Goal: Transaction & Acquisition: Purchase product/service

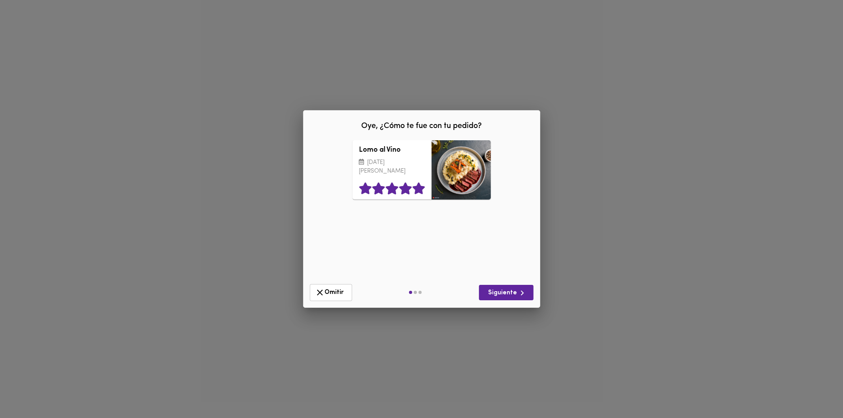
click at [421, 187] on icon at bounding box center [418, 189] width 13 height 12
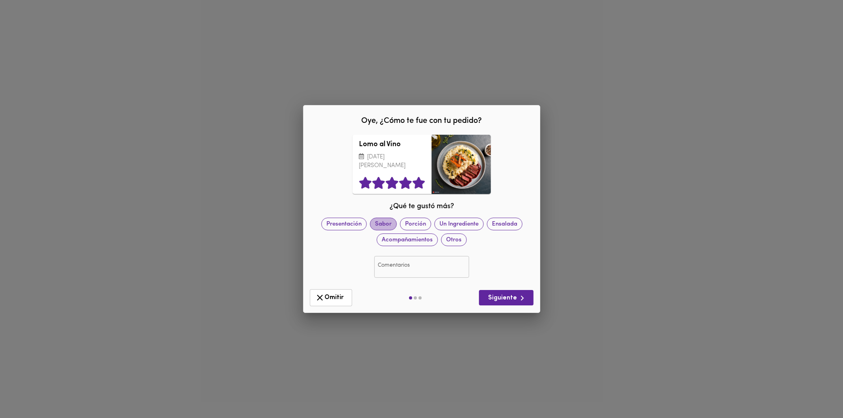
click at [381, 224] on span "Sabor" at bounding box center [383, 224] width 26 height 8
click at [396, 236] on span "Acompañamientos" at bounding box center [407, 240] width 60 height 8
click at [413, 225] on span "Porción" at bounding box center [415, 224] width 30 height 8
click at [497, 301] on span "Siguiente" at bounding box center [506, 298] width 42 height 10
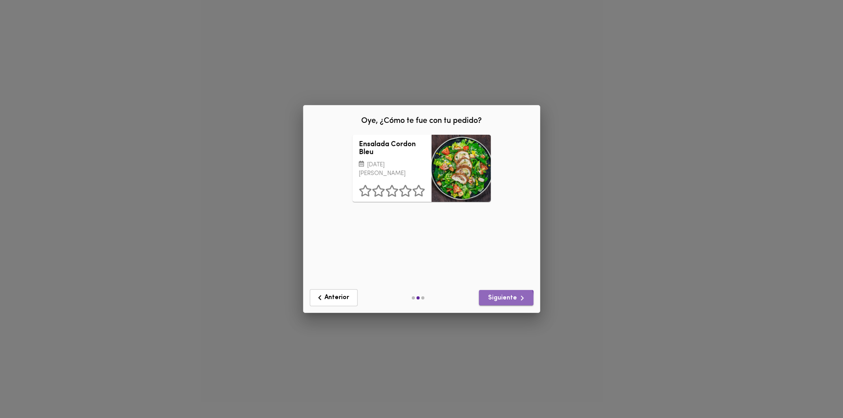
click at [497, 301] on span "Siguiente" at bounding box center [506, 298] width 42 height 10
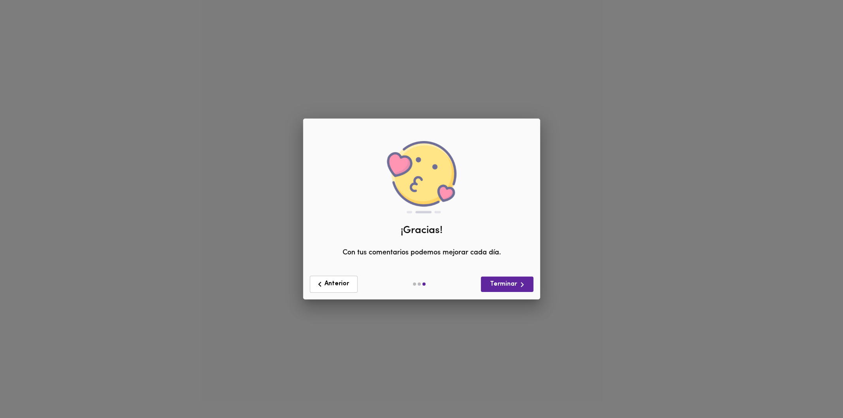
click at [500, 298] on div "Anterior Terminar" at bounding box center [422, 285] width 236 height 30
click at [504, 289] on span "Terminar" at bounding box center [507, 285] width 40 height 10
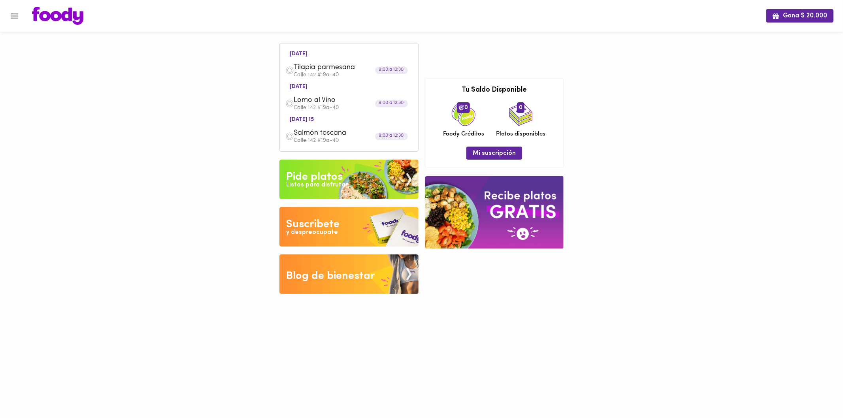
click at [319, 172] on div "Pide platos" at bounding box center [314, 177] width 57 height 16
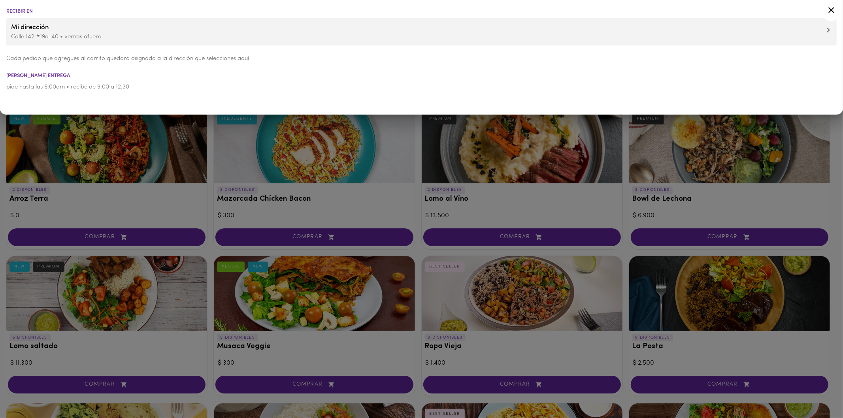
click at [833, 9] on icon at bounding box center [832, 10] width 10 height 10
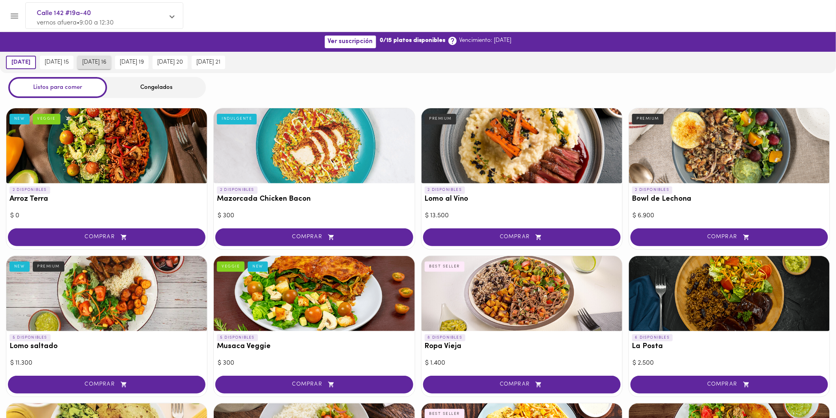
click at [106, 61] on span "[DATE] 16" at bounding box center [94, 62] width 24 height 7
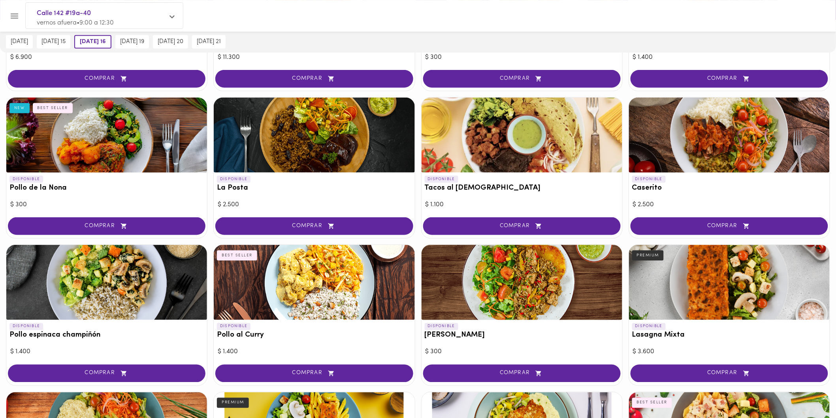
scroll to position [307, 0]
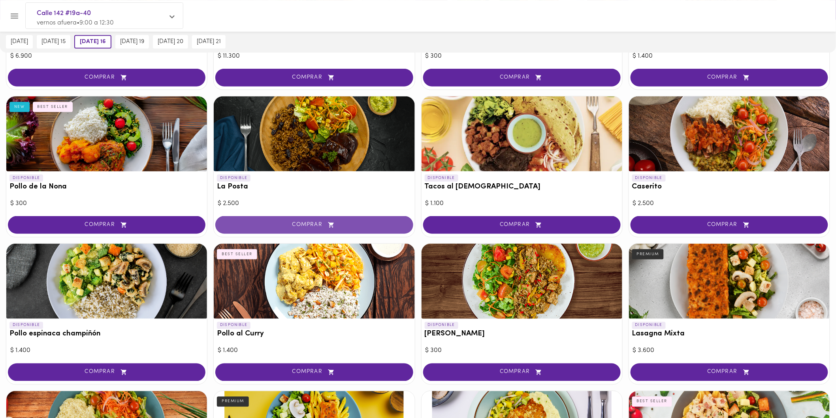
click at [296, 224] on span "COMPRAR" at bounding box center [314, 225] width 178 height 7
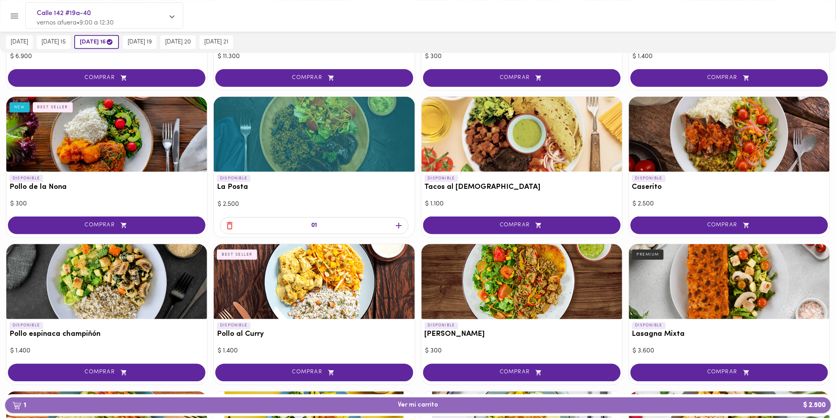
click at [455, 404] on span "1 Ver mi carrito $ 2.500" at bounding box center [418, 406] width 814 height 8
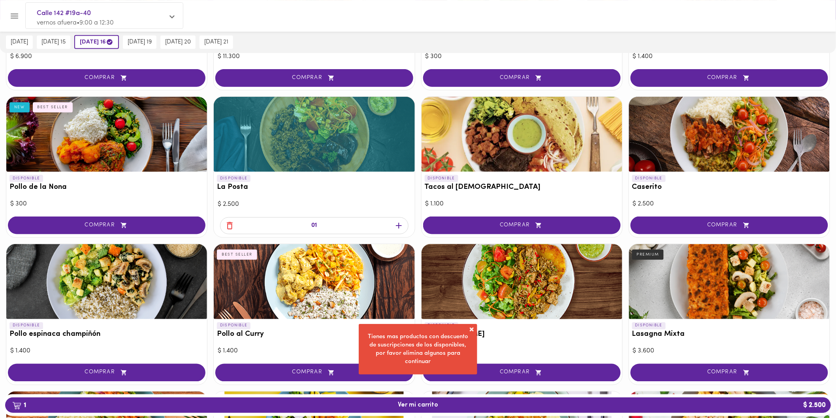
click at [472, 333] on span at bounding box center [472, 330] width 8 height 8
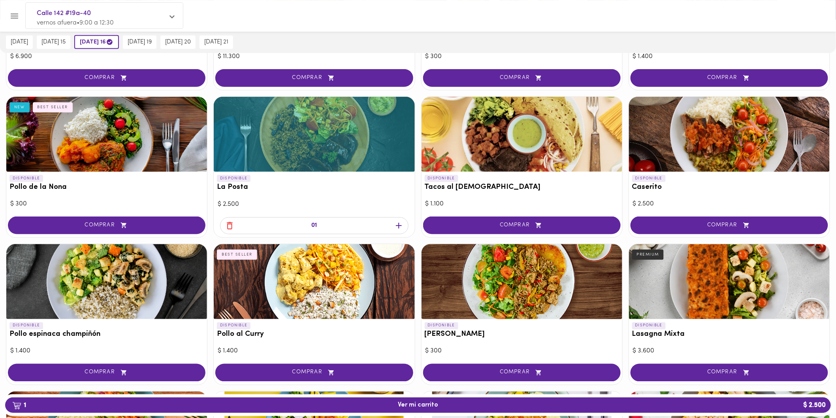
click at [234, 226] on icon "button" at bounding box center [230, 226] width 10 height 10
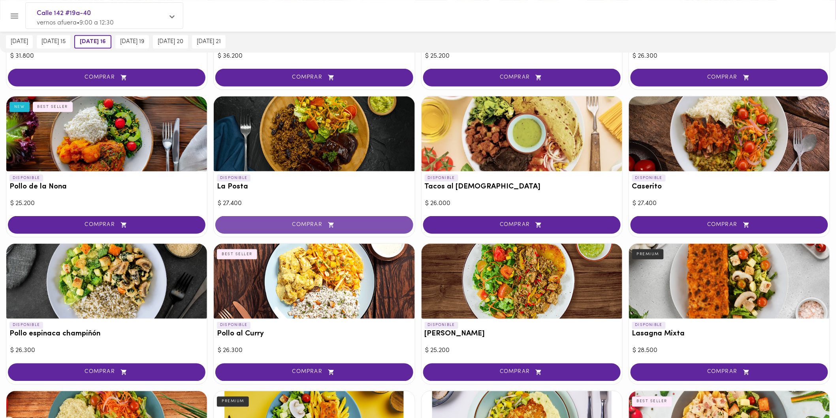
click at [298, 223] on span "COMPRAR" at bounding box center [314, 225] width 178 height 7
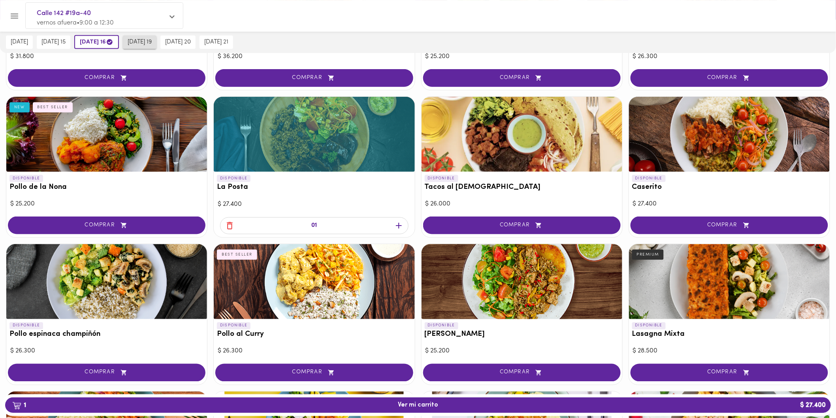
click at [144, 45] on span "[DATE] 19" at bounding box center [140, 42] width 24 height 7
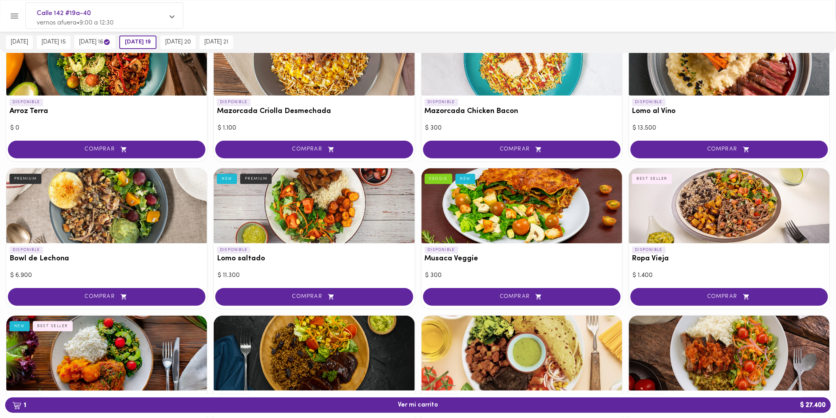
scroll to position [0, 0]
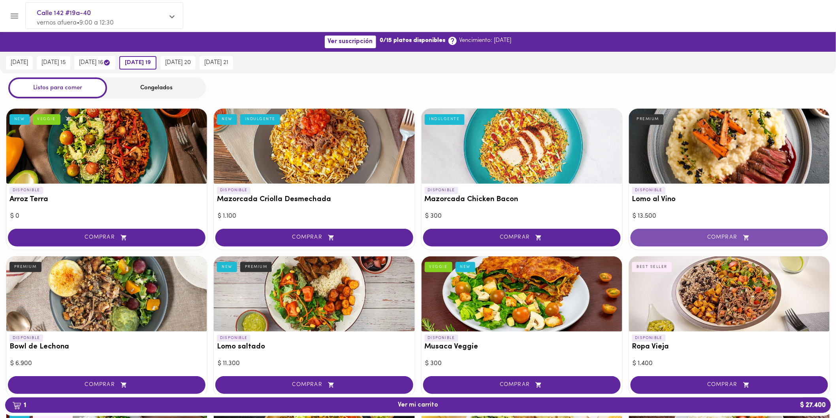
click at [674, 239] on span "COMPRAR" at bounding box center [730, 237] width 178 height 7
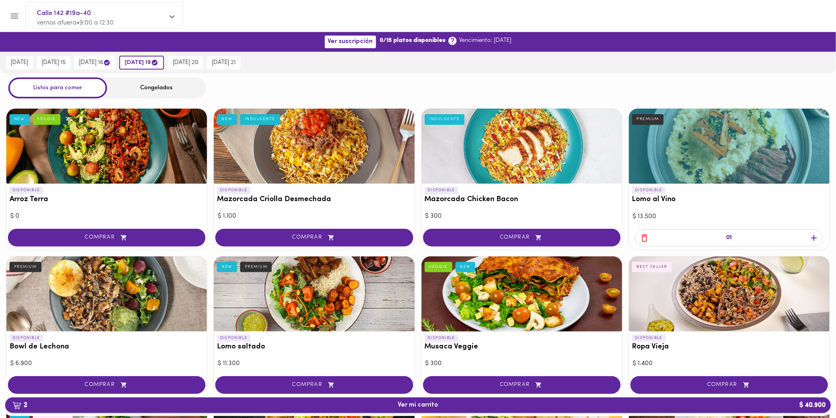
click at [457, 402] on span "2 Ver mi carrito $ 40.900" at bounding box center [418, 406] width 814 height 8
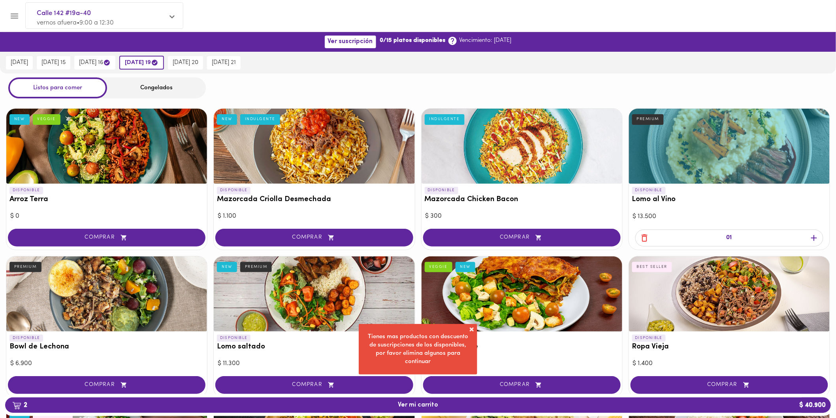
click at [643, 233] on icon "button" at bounding box center [645, 238] width 10 height 10
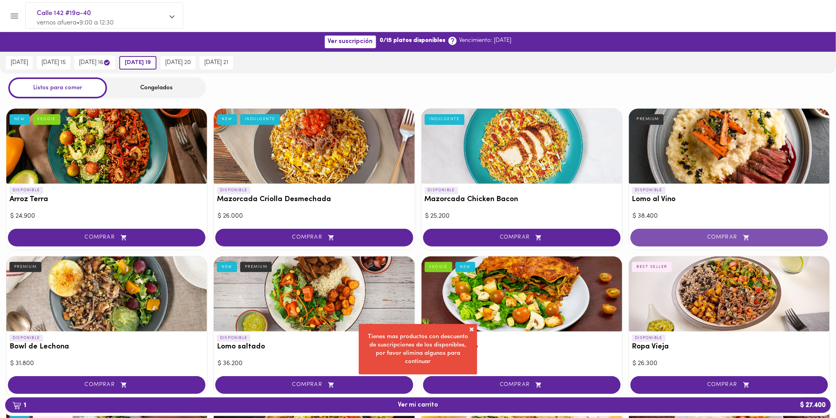
click at [682, 236] on span "COMPRAR" at bounding box center [730, 237] width 178 height 7
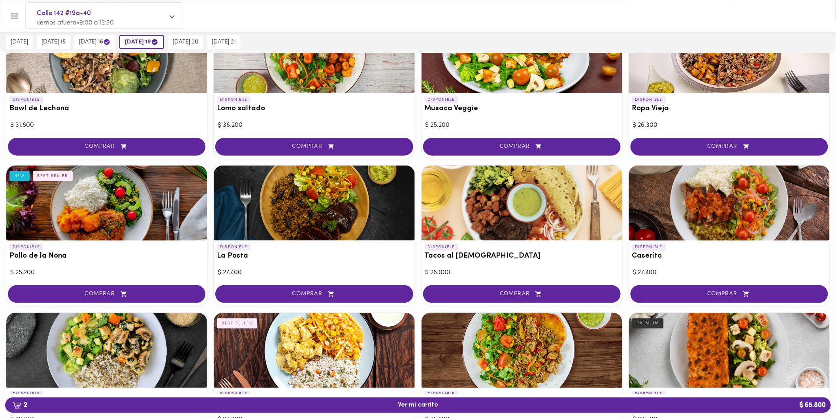
scroll to position [219, 0]
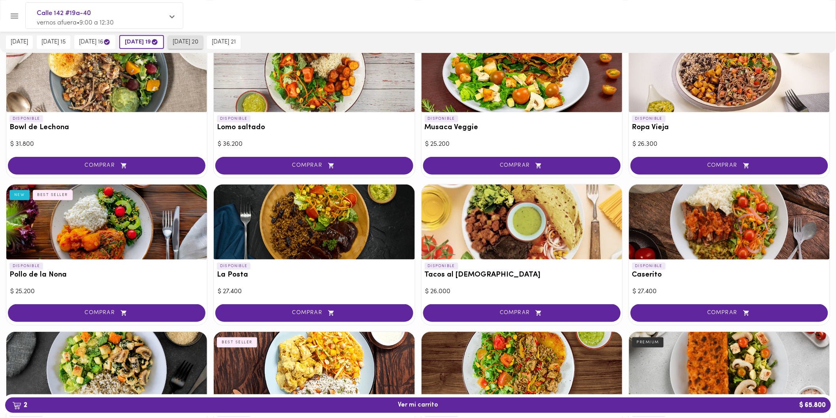
click at [198, 43] on span "[DATE] 20" at bounding box center [186, 42] width 26 height 7
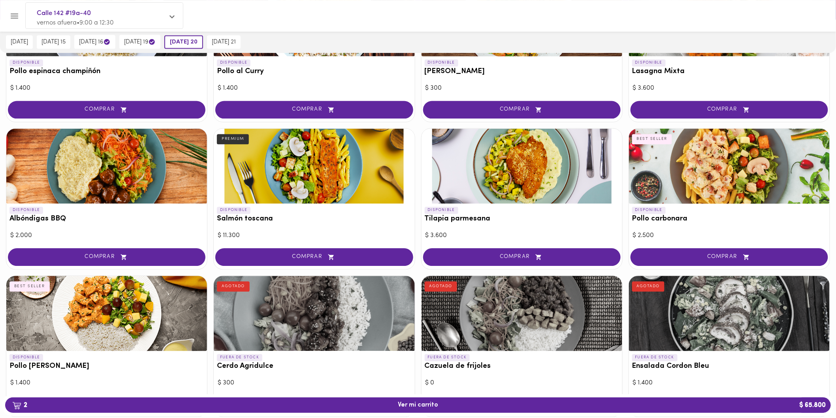
scroll to position [571, 0]
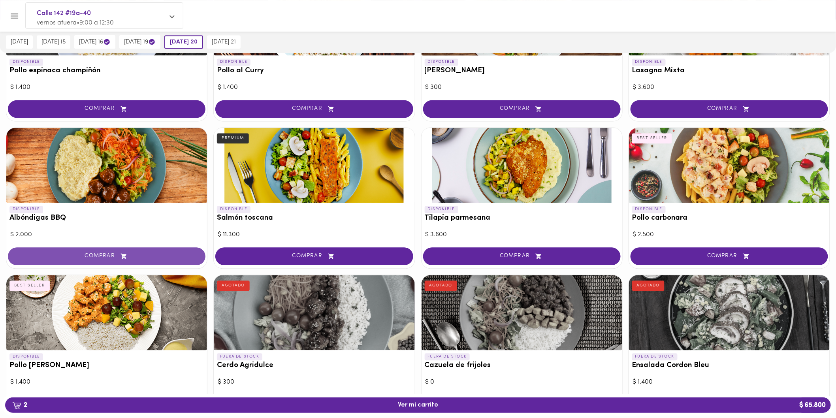
click at [94, 253] on span "COMPRAR" at bounding box center [107, 256] width 178 height 7
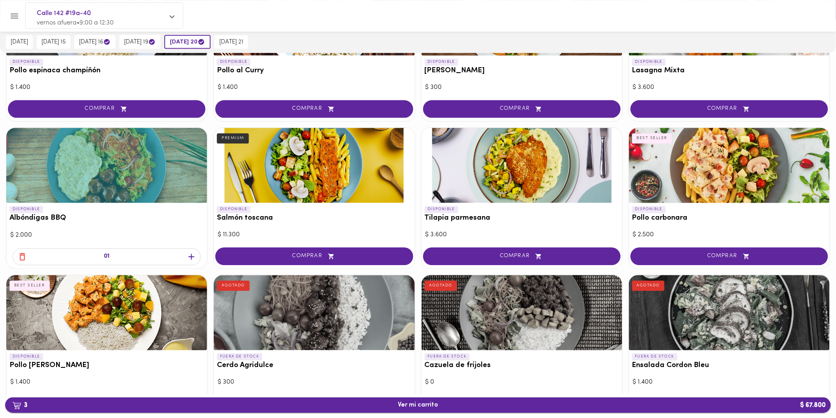
click at [295, 409] on span "3 Ver mi carrito $ 67.800" at bounding box center [418, 406] width 814 height 8
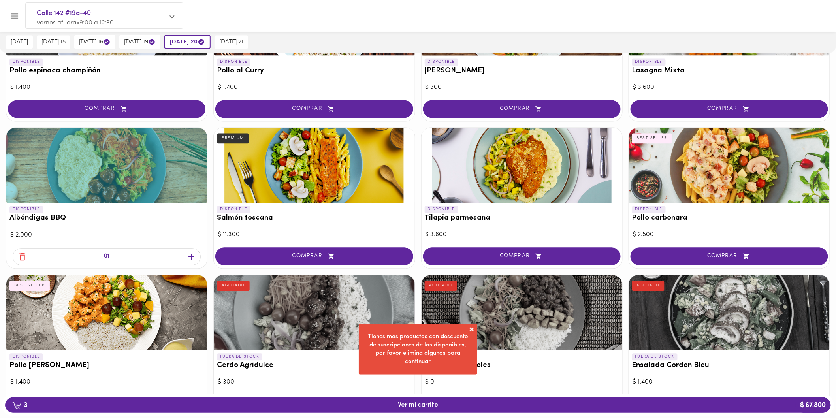
click at [468, 332] on span at bounding box center [472, 330] width 8 height 8
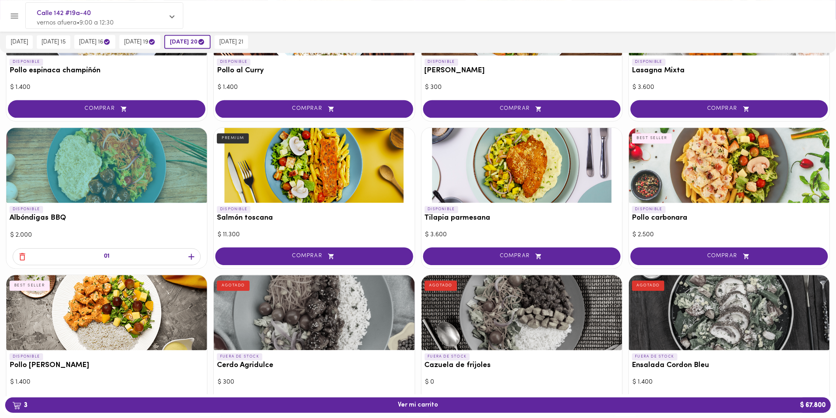
click at [21, 257] on icon "button" at bounding box center [22, 257] width 10 height 10
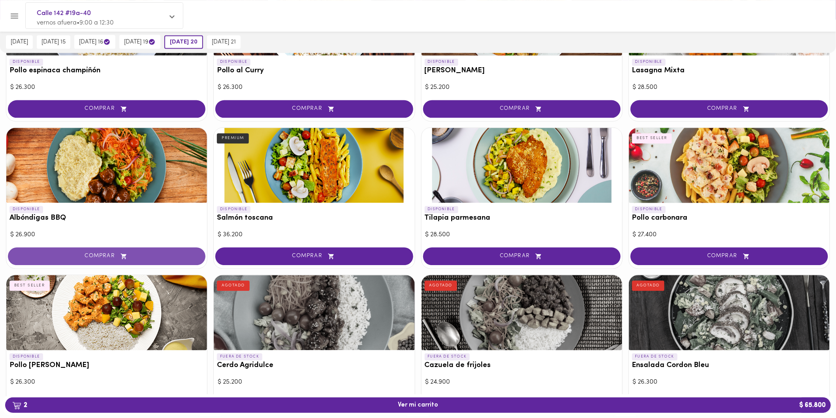
click at [98, 255] on span "COMPRAR" at bounding box center [107, 256] width 178 height 7
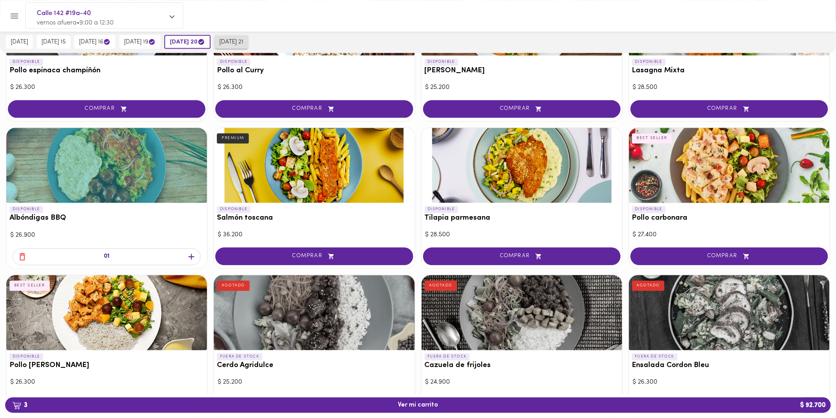
click at [248, 47] on button "[DATE] 21" at bounding box center [232, 42] width 34 height 13
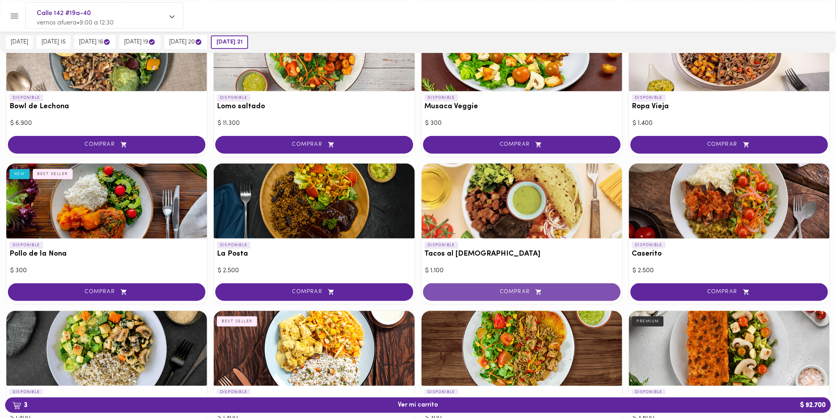
scroll to position [0, 0]
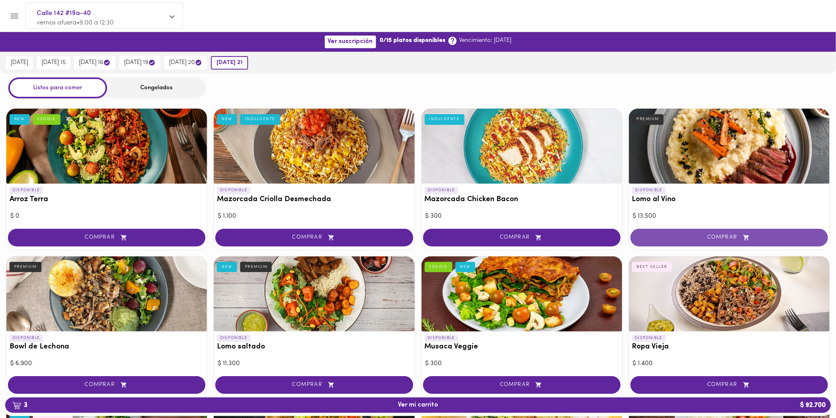
click at [685, 234] on span "COMPRAR" at bounding box center [730, 237] width 178 height 7
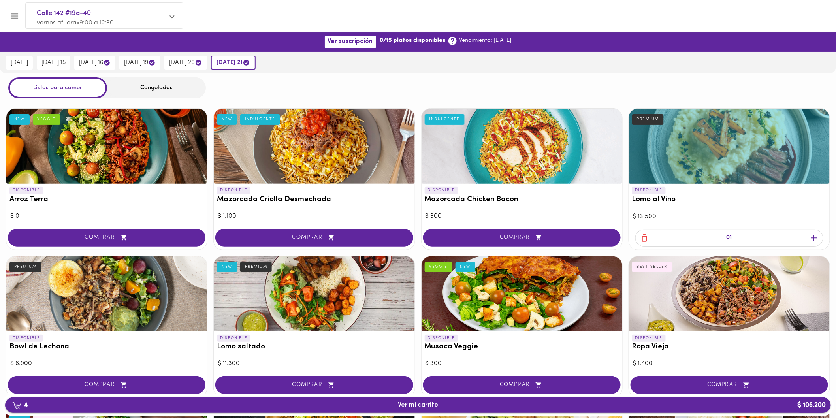
click at [535, 408] on span "4 Ver mi carrito $ 106.200" at bounding box center [418, 406] width 814 height 8
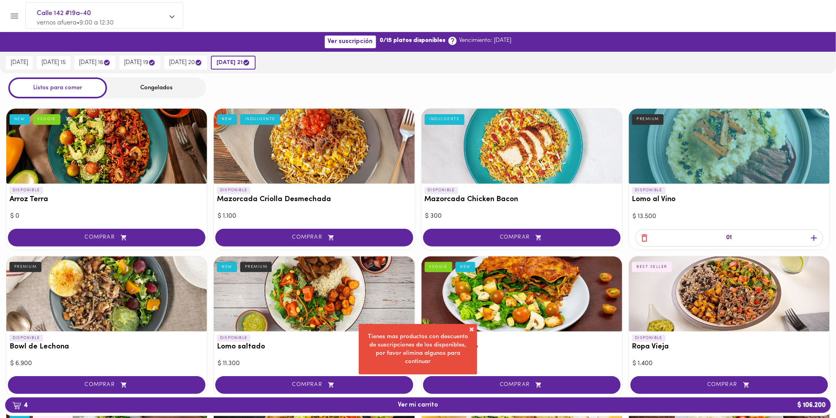
click at [470, 328] on span at bounding box center [472, 330] width 8 height 8
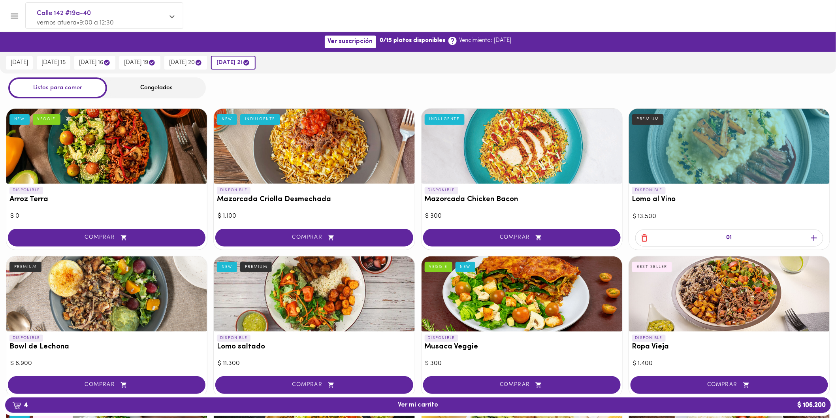
click at [646, 236] on icon "button" at bounding box center [645, 238] width 6 height 8
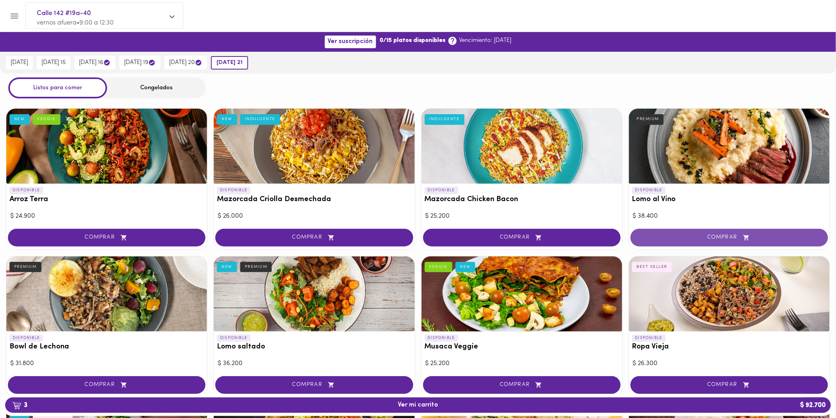
click at [691, 238] on span "COMPRAR" at bounding box center [730, 237] width 178 height 7
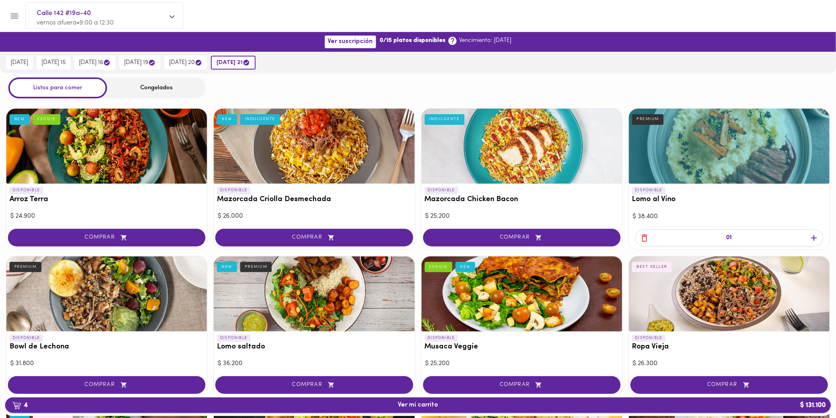
click at [405, 408] on span "4 Ver mi carrito $ 131.100" at bounding box center [418, 406] width 40 height 8
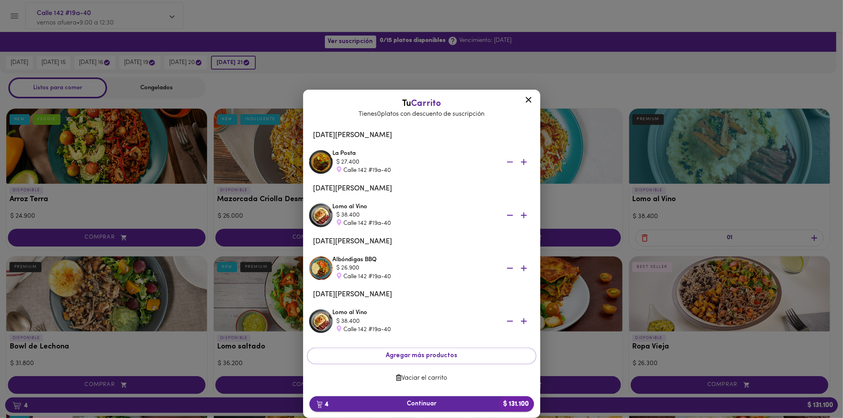
click at [440, 400] on button "4 Continuar $ 131.100" at bounding box center [422, 403] width 225 height 15
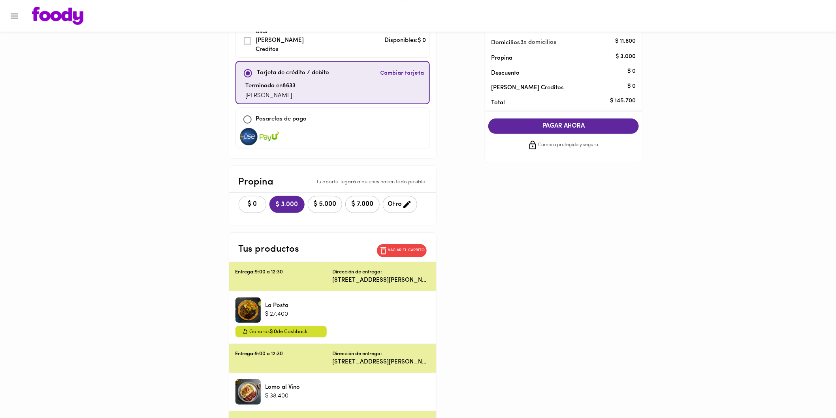
scroll to position [88, 0]
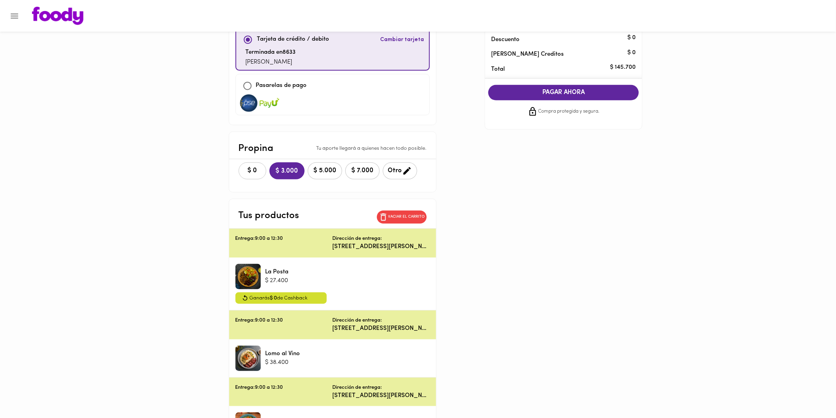
click at [249, 167] on span "$ 0" at bounding box center [252, 171] width 17 height 8
click at [258, 235] on p "Entrega: 9:00 a 12:30" at bounding box center [284, 239] width 97 height 8
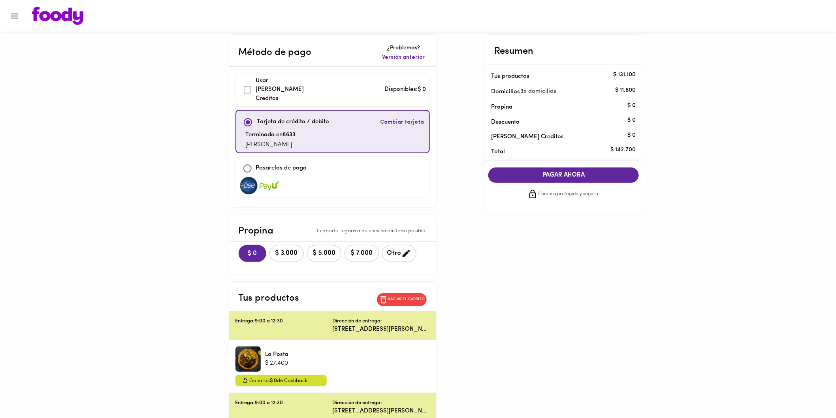
scroll to position [0, 0]
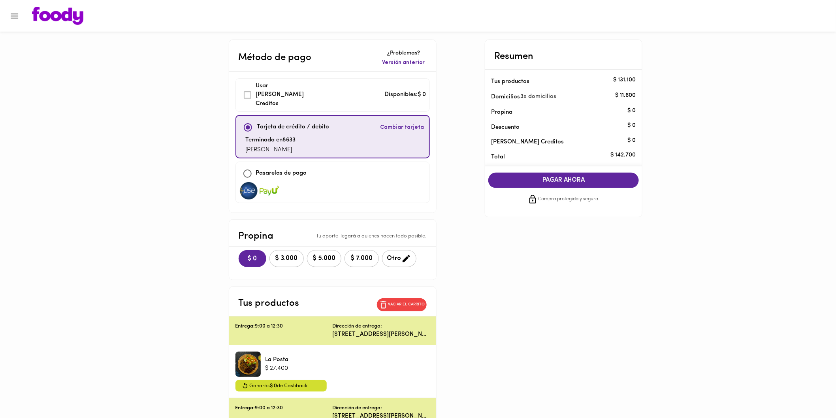
click at [584, 182] on span "PAGAR AHORA" at bounding box center [564, 181] width 135 height 8
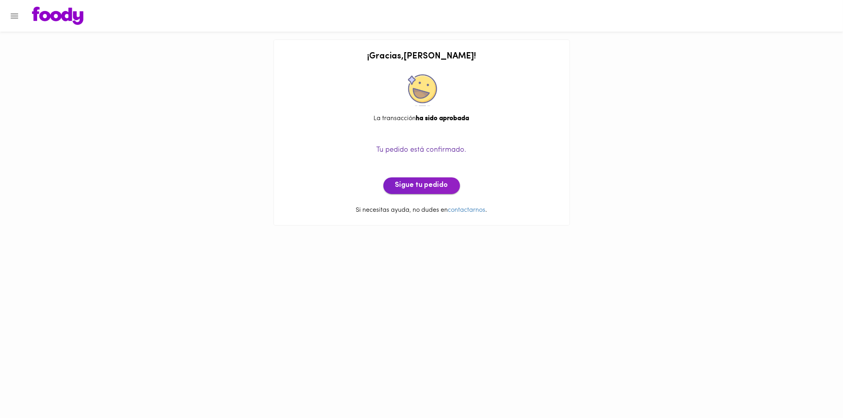
click at [447, 190] on button "Sigue tu pedido" at bounding box center [421, 185] width 77 height 17
